Goal: Information Seeking & Learning: Check status

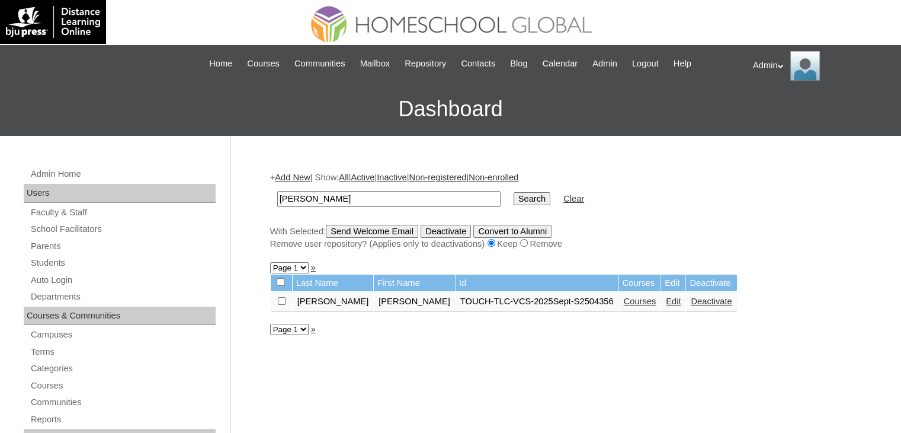
type input "MAtt Jiro"
click at [514, 200] on input "Search" at bounding box center [532, 198] width 37 height 13
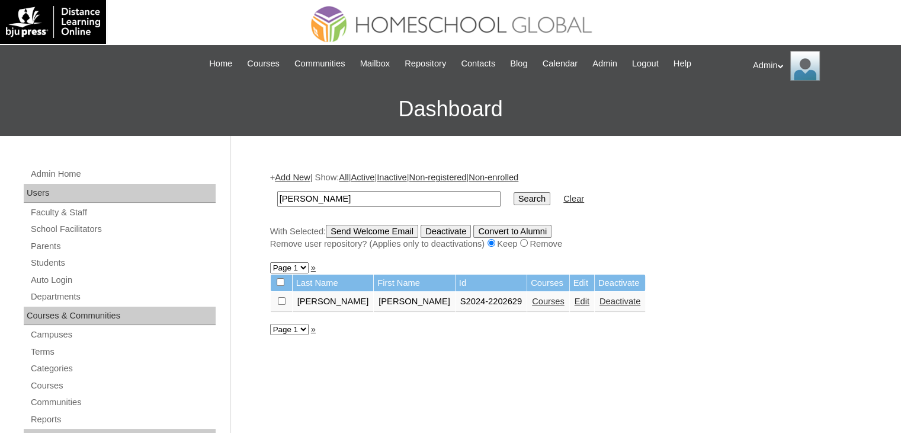
click at [532, 302] on link "Courses" at bounding box center [548, 300] width 33 height 9
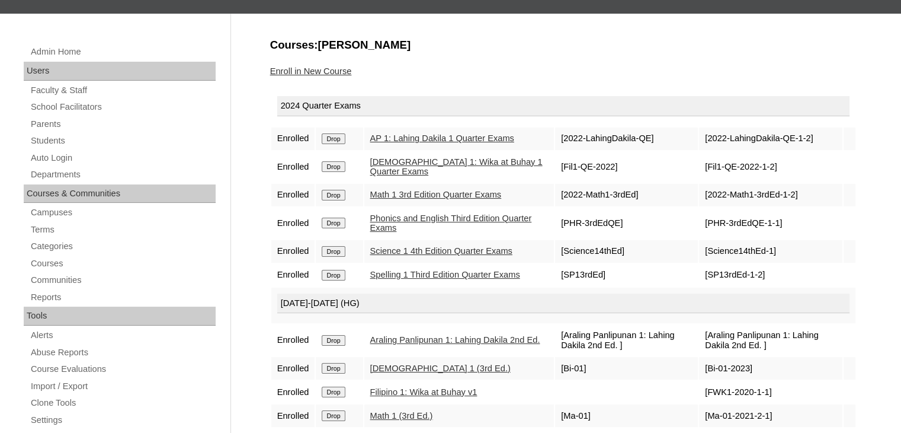
scroll to position [120, 0]
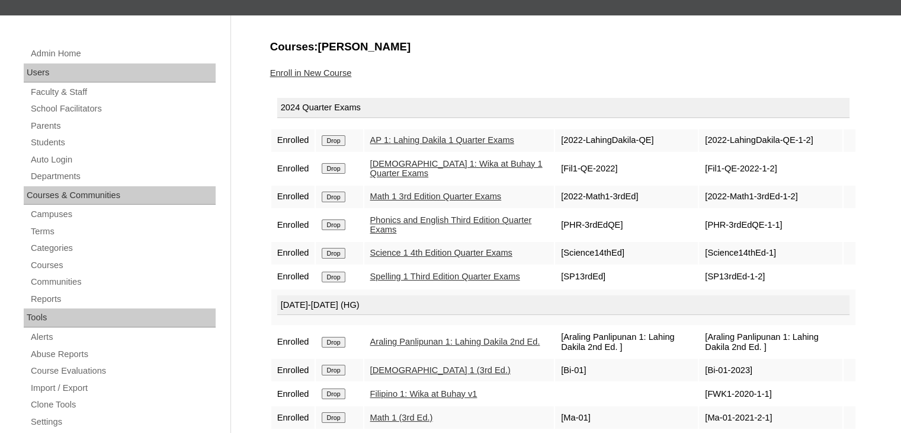
click at [427, 138] on link "AP 1: Lahing Dakila 1 Quarter Exams" at bounding box center [442, 139] width 144 height 9
click at [406, 168] on link "Filipino 1: Wika at Buhay 1 Quarter Exams" at bounding box center [456, 169] width 172 height 20
click at [415, 201] on link "Math 1 3rd Edition Quarter Exams" at bounding box center [436, 195] width 132 height 9
click at [414, 229] on link "Phonics and English Third Edition Quarter Exams" at bounding box center [451, 225] width 162 height 20
click at [395, 257] on link "Science 1 4th Edition Quarter Exams" at bounding box center [441, 252] width 142 height 9
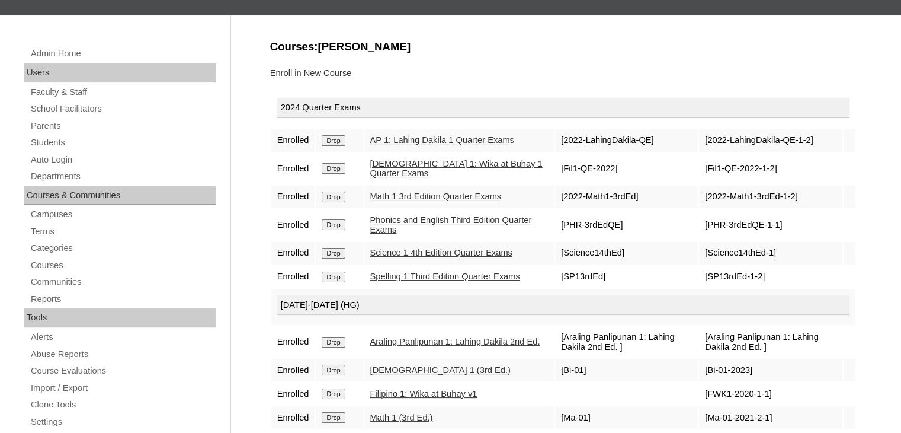
click at [383, 281] on link "Spelling 1 Third Edition Quarter Exams" at bounding box center [445, 275] width 150 height 9
click at [401, 201] on link "Math 1 3rd Edition Quarter Exams" at bounding box center [436, 195] width 132 height 9
click at [390, 235] on link "Phonics and English Third Edition Quarter Exams" at bounding box center [451, 225] width 162 height 20
